Goal: Transaction & Acquisition: Subscribe to service/newsletter

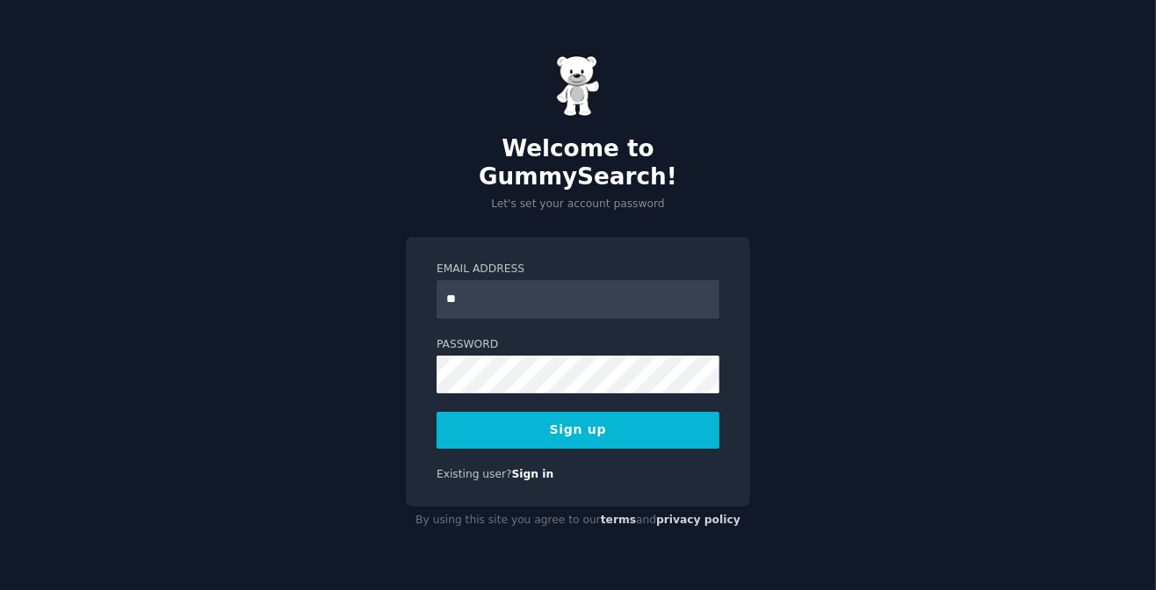
type input "**********"
click at [579, 412] on button "Sign up" at bounding box center [578, 430] width 283 height 37
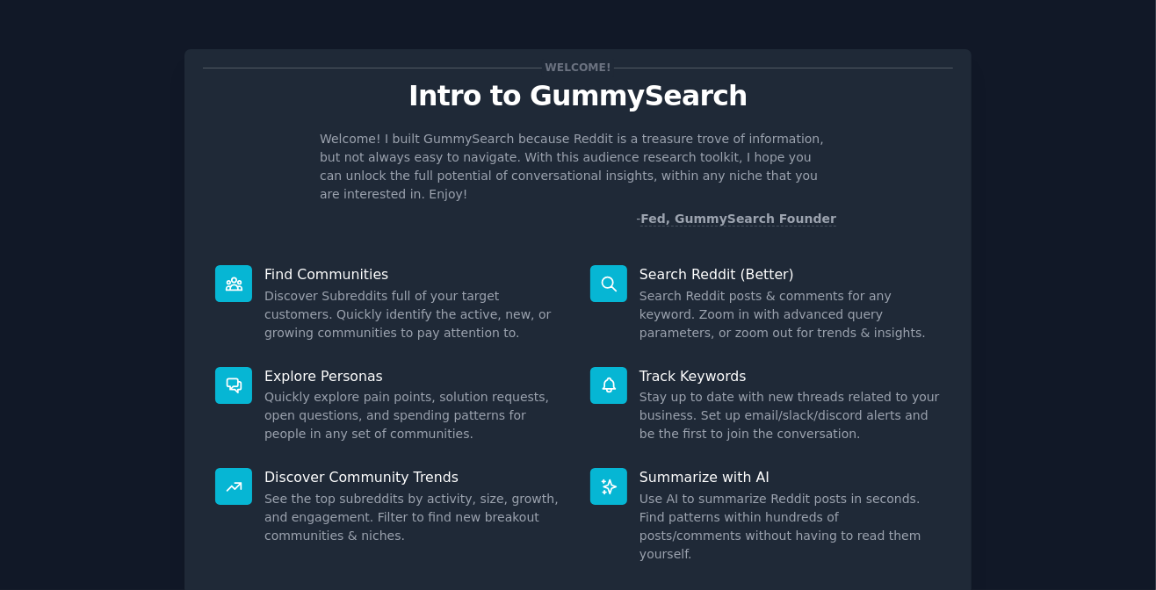
click at [1103, 180] on div "Welcome! Intro to GummySearch Welcome! I built GummySearch because Reddit is a …" at bounding box center [578, 363] width 1107 height 676
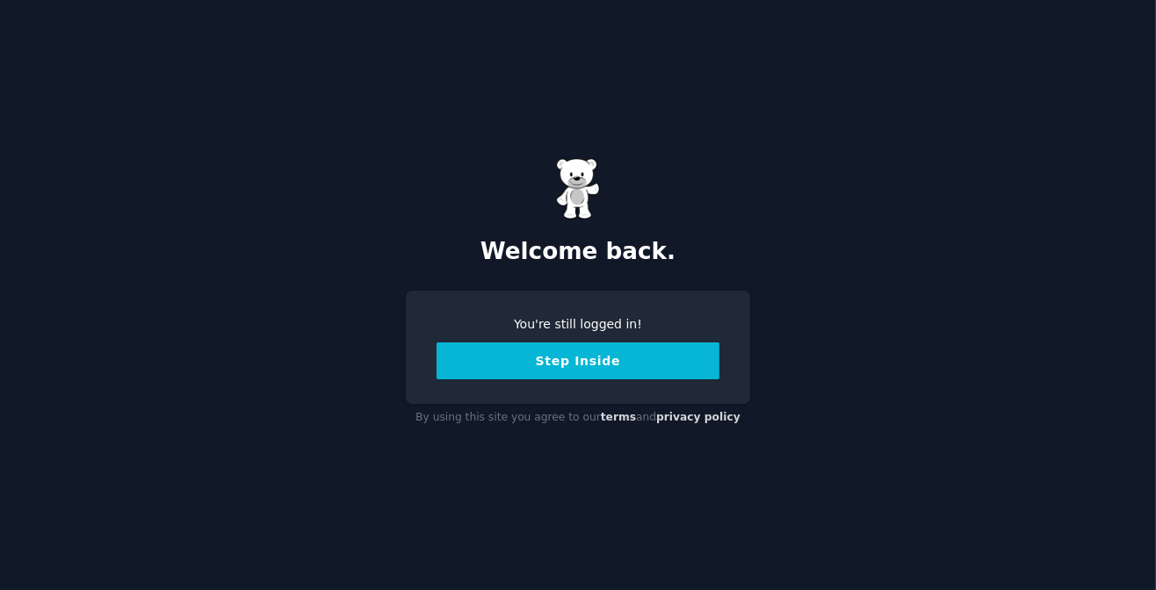
click at [532, 365] on button "Step Inside" at bounding box center [578, 361] width 283 height 37
